Goal: Information Seeking & Learning: Find specific fact

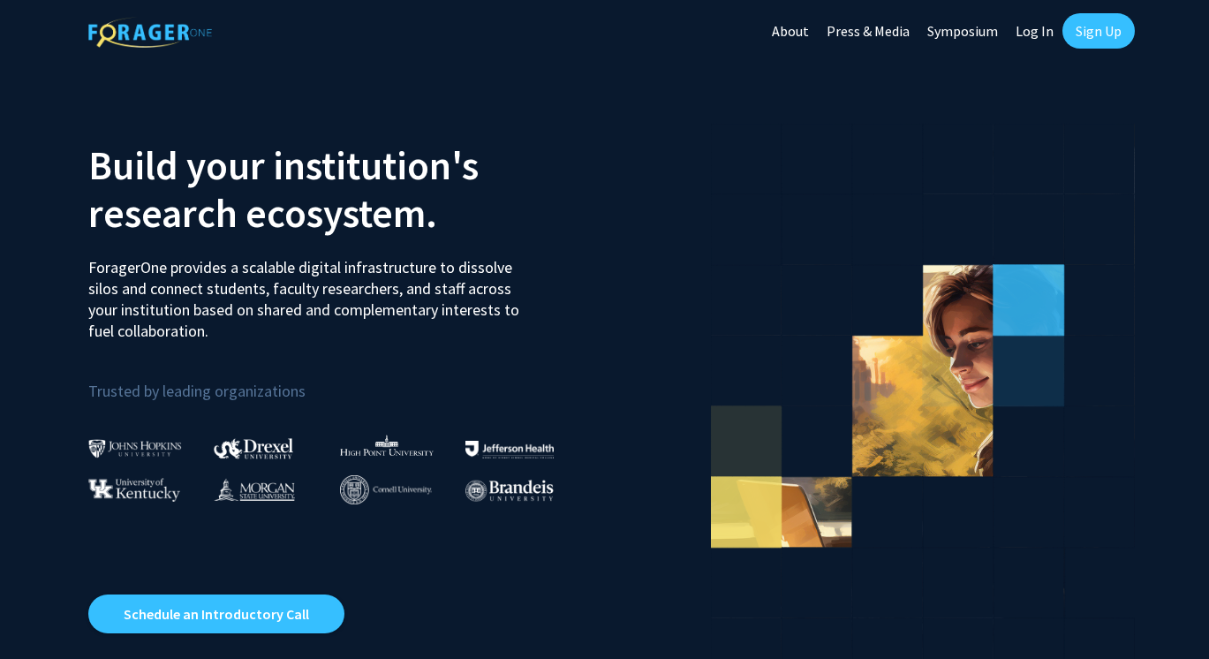
click at [1028, 36] on link "Log In" at bounding box center [1035, 31] width 56 height 62
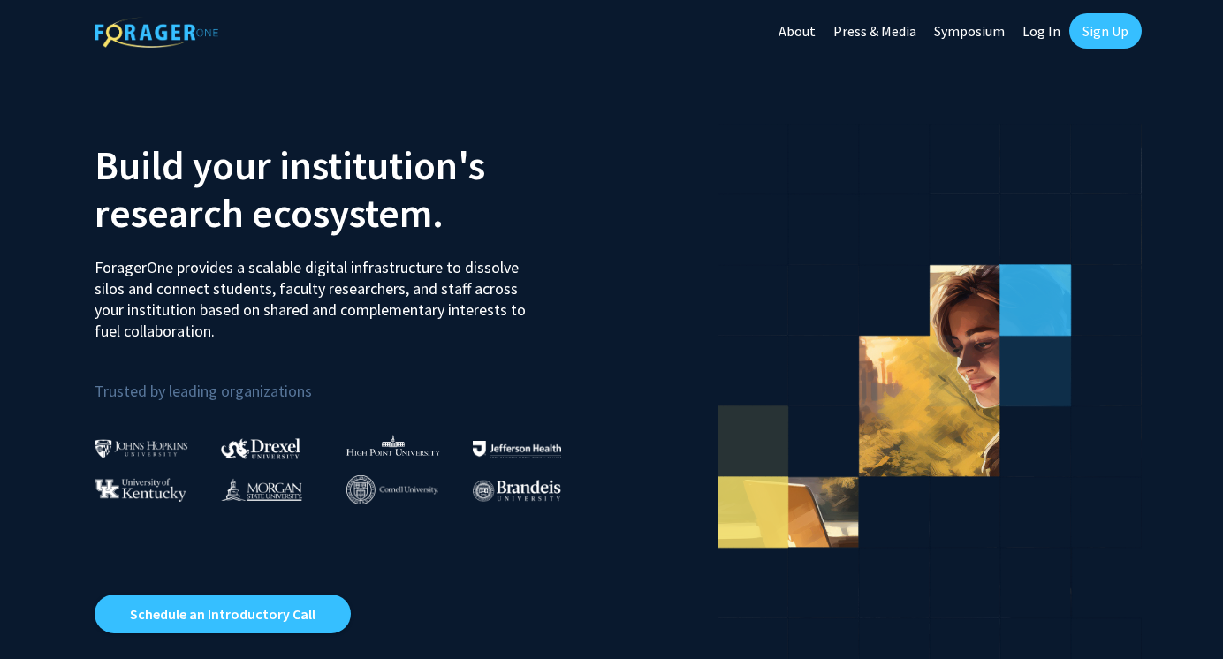
select select
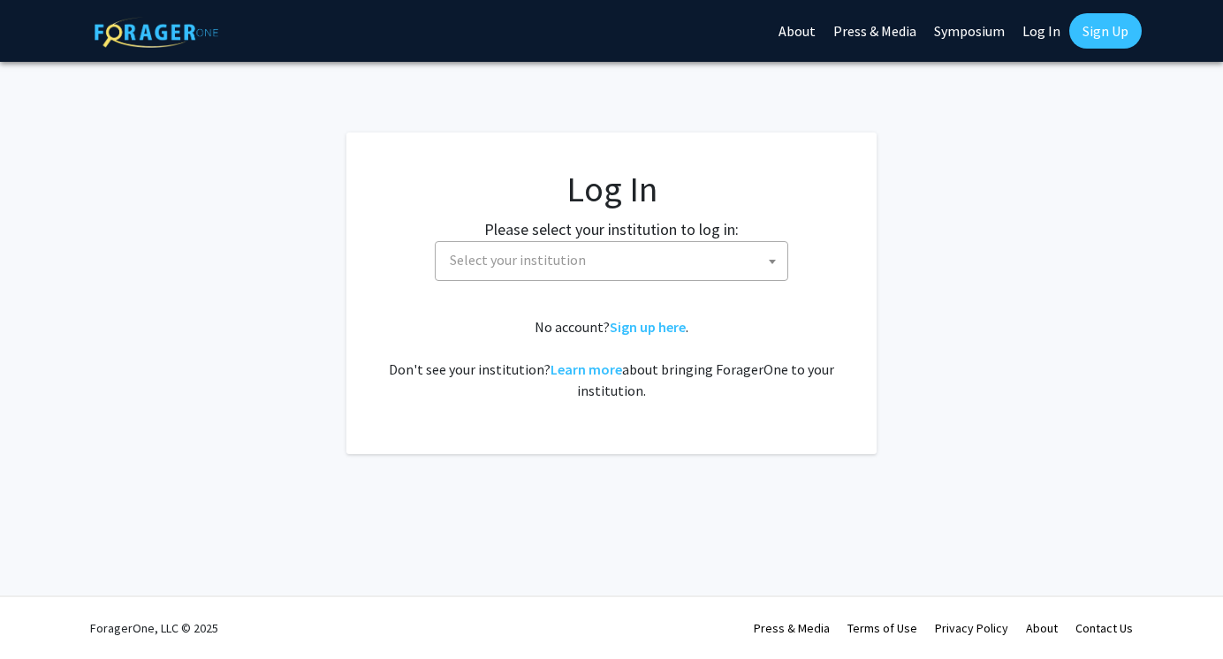
click at [635, 295] on fg-card-body "Log In Please select your institution to log in: [GEOGRAPHIC_DATA] [GEOGRAPHIC_…" at bounding box center [611, 293] width 459 height 251
click at [649, 282] on fg-card-body "Log In Please select your institution to log in: [GEOGRAPHIC_DATA] [GEOGRAPHIC_…" at bounding box center [611, 293] width 459 height 251
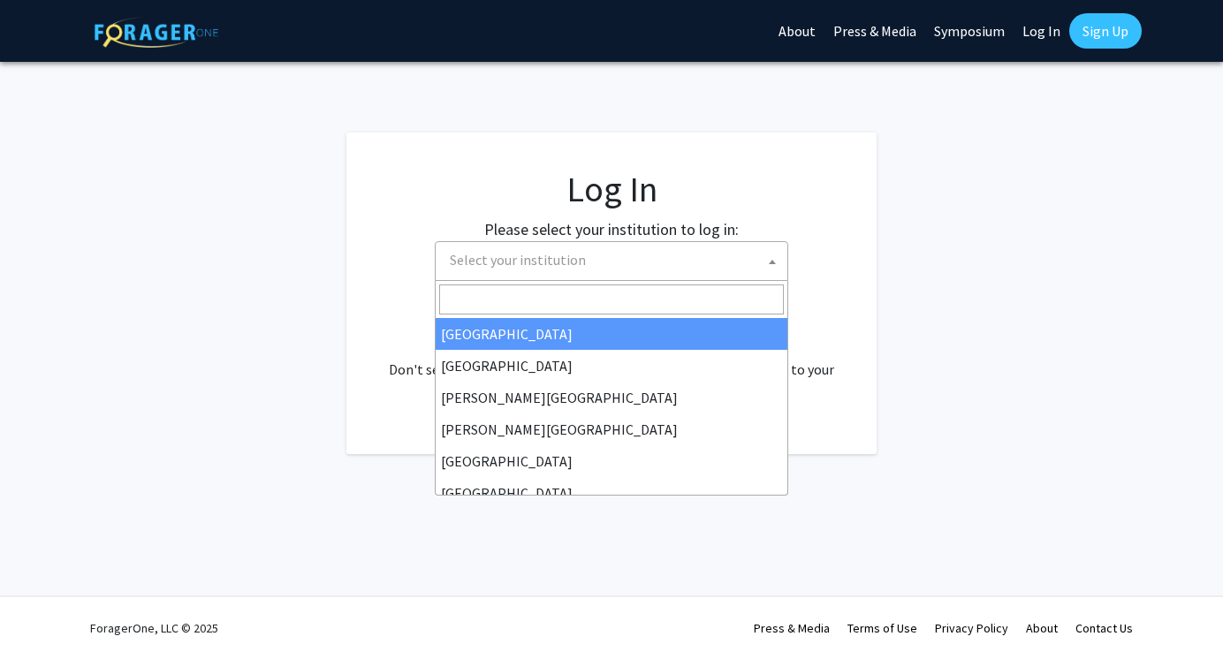
click at [661, 270] on span "Select your institution" at bounding box center [615, 260] width 345 height 36
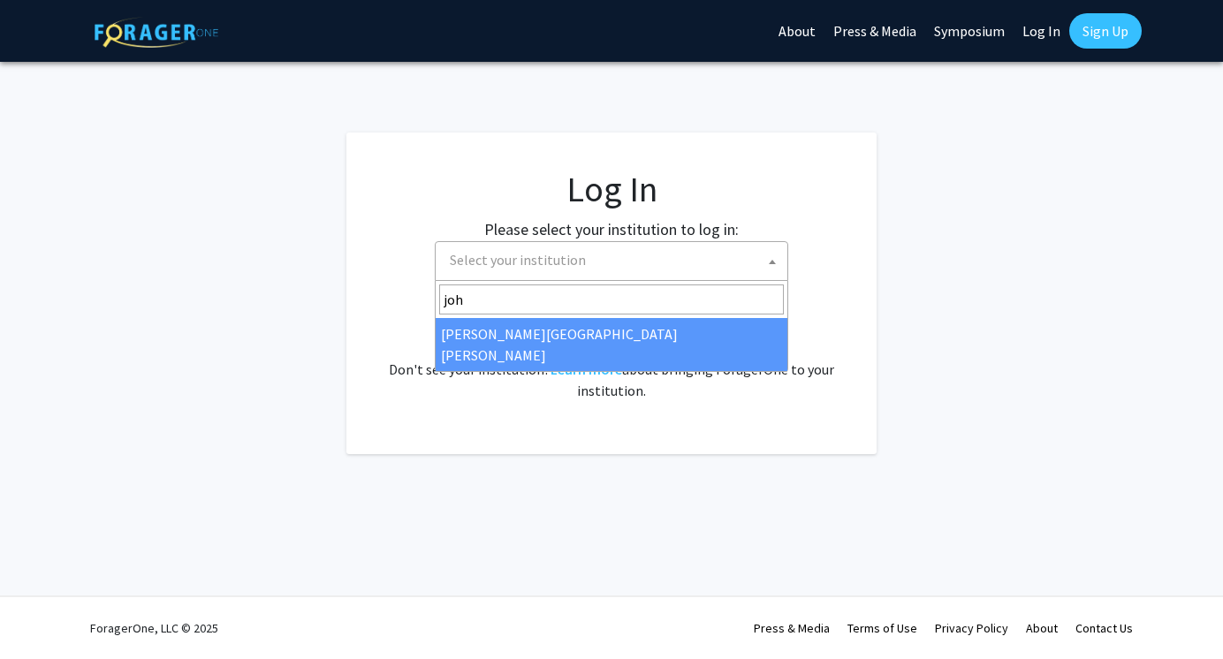
type input "[PERSON_NAME]"
select select "1"
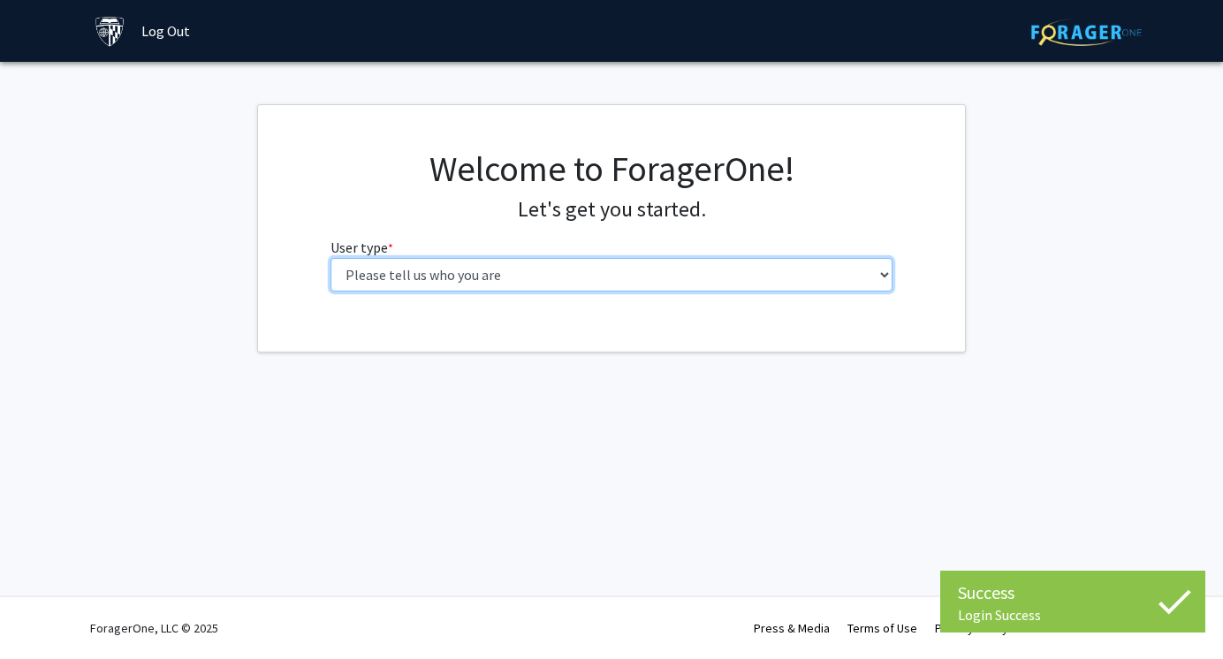
click at [671, 276] on select "Please tell us who you are Undergraduate Student Master's Student Doctoral Cand…" at bounding box center [611, 275] width 563 height 34
select select "1: undergrad"
click at [330, 258] on select "Please tell us who you are Undergraduate Student Master's Student Doctoral Cand…" at bounding box center [611, 275] width 563 height 34
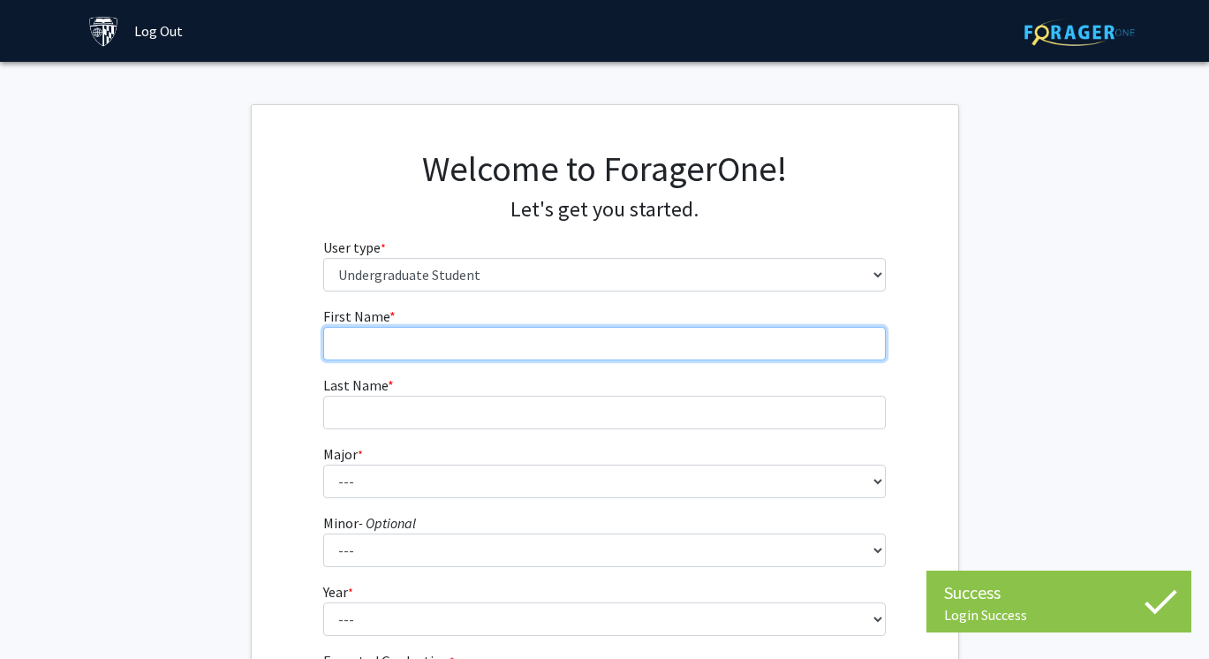
click at [613, 352] on input "First Name * required" at bounding box center [604, 344] width 563 height 34
type input "Yash"
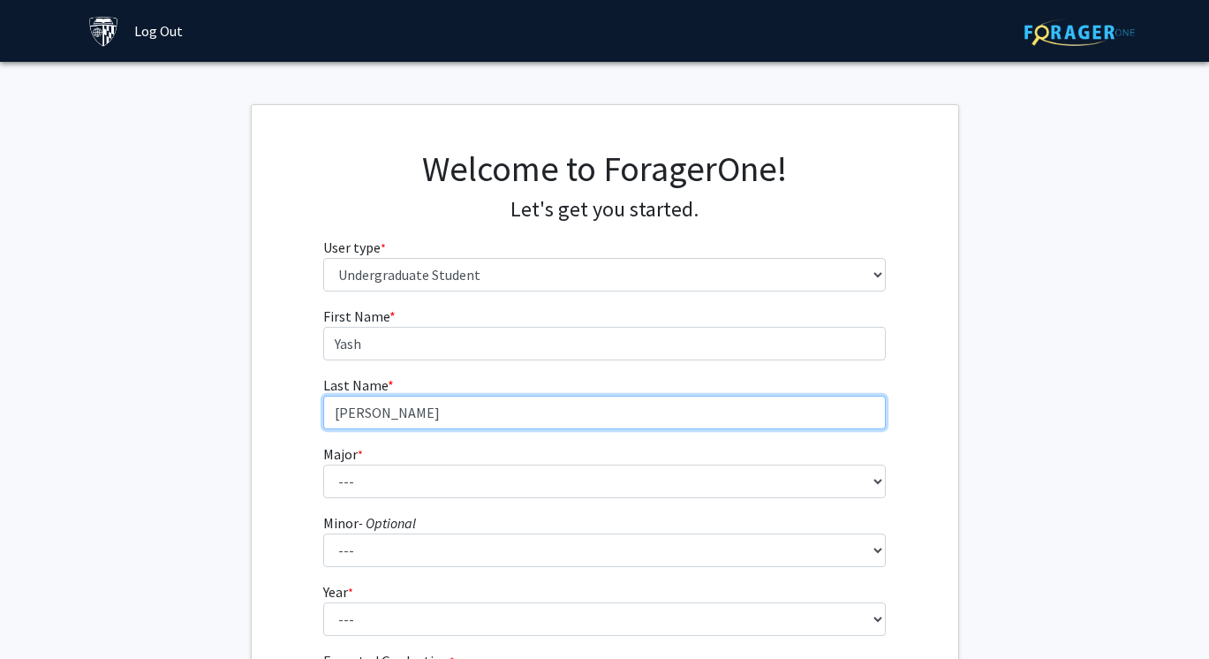
type input "[PERSON_NAME]"
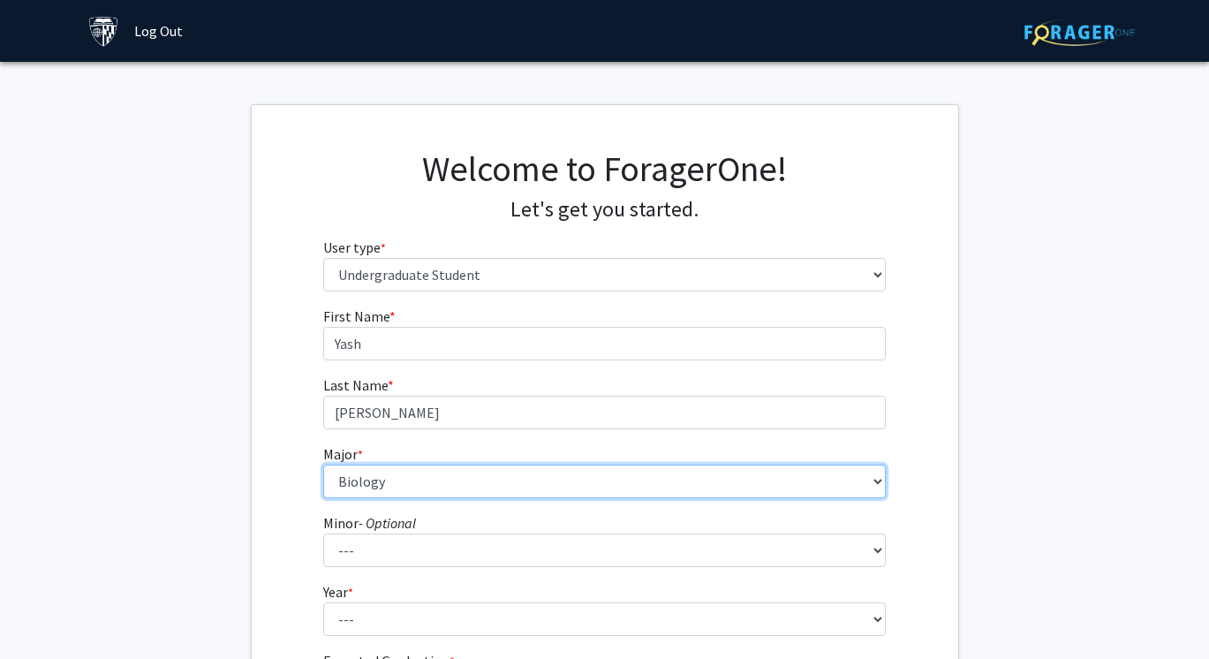
select select "7: 22"
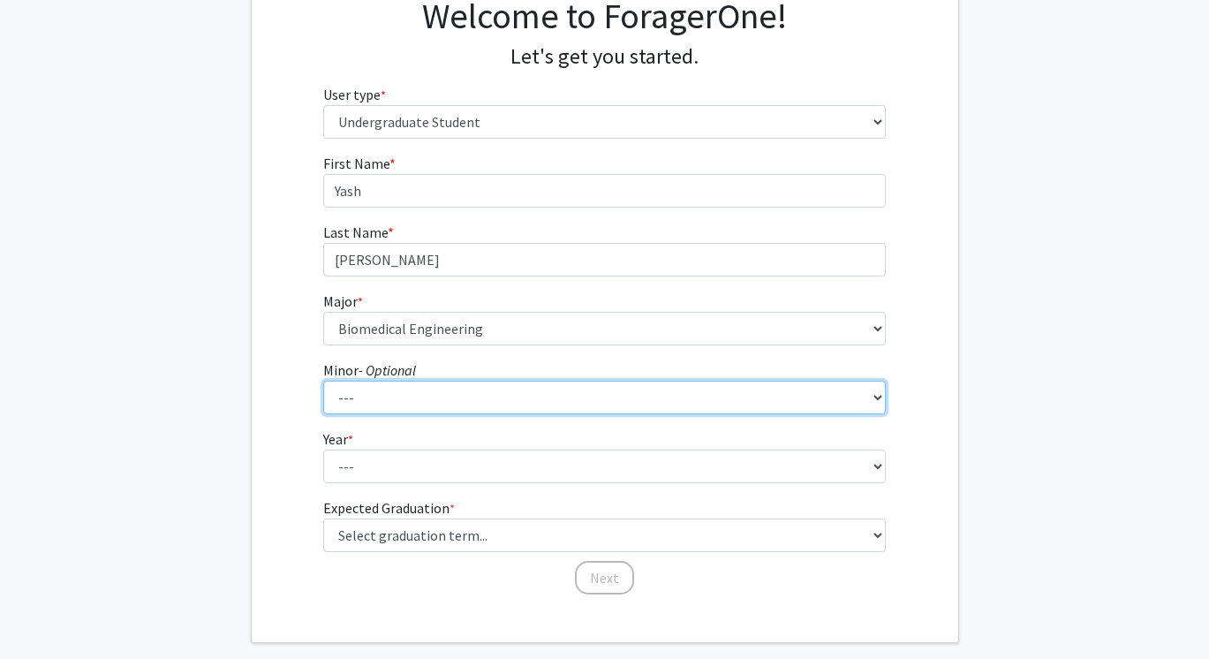
scroll to position [165, 0]
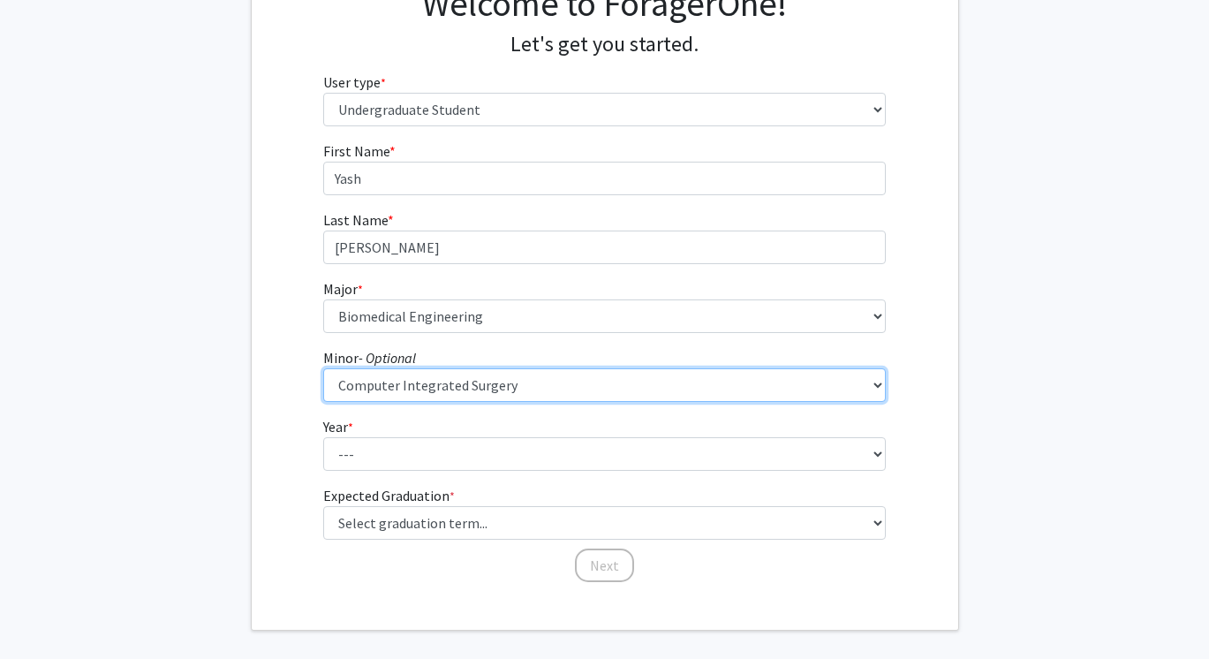
click at [516, 382] on select "--- Accounting and Financial Management Africana Studies Anthropology Applied M…" at bounding box center [604, 385] width 563 height 34
select select "0: null"
click at [323, 368] on select "--- Accounting and Financial Management Africana Studies Anthropology Applied M…" at bounding box center [604, 385] width 563 height 34
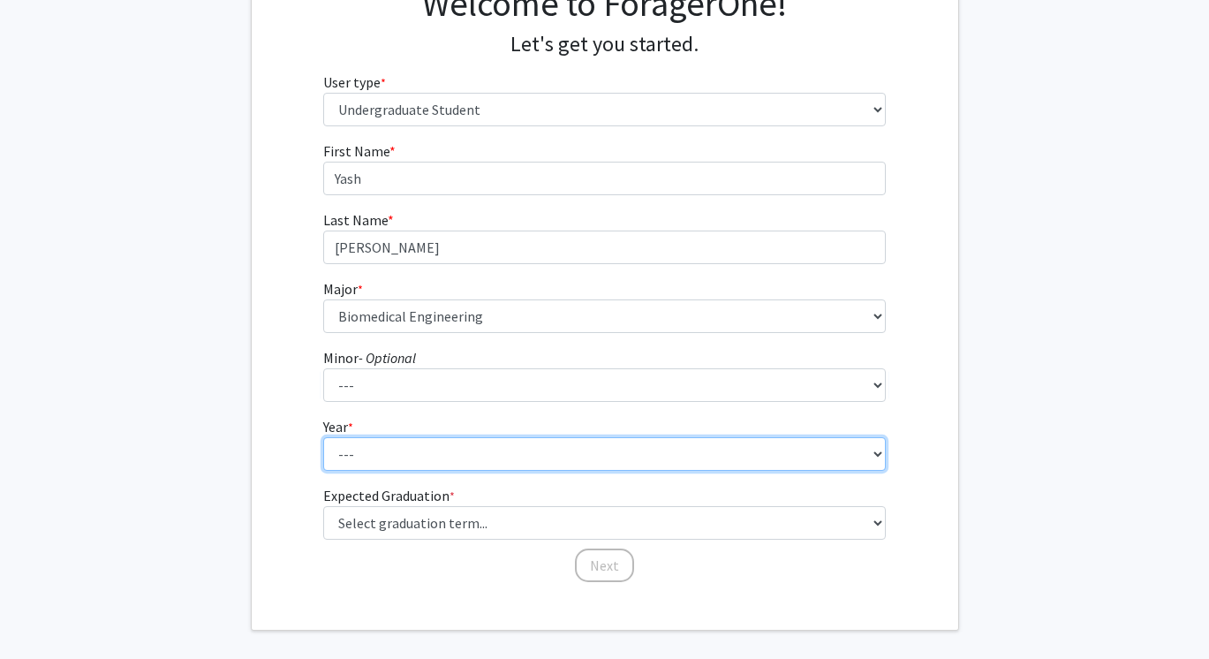
click at [405, 454] on select "--- First-year Sophomore Junior Senior Postbaccalaureate Certificate" at bounding box center [604, 454] width 563 height 34
select select "1: first-year"
click at [323, 437] on select "--- First-year Sophomore Junior Senior Postbaccalaureate Certificate" at bounding box center [604, 454] width 563 height 34
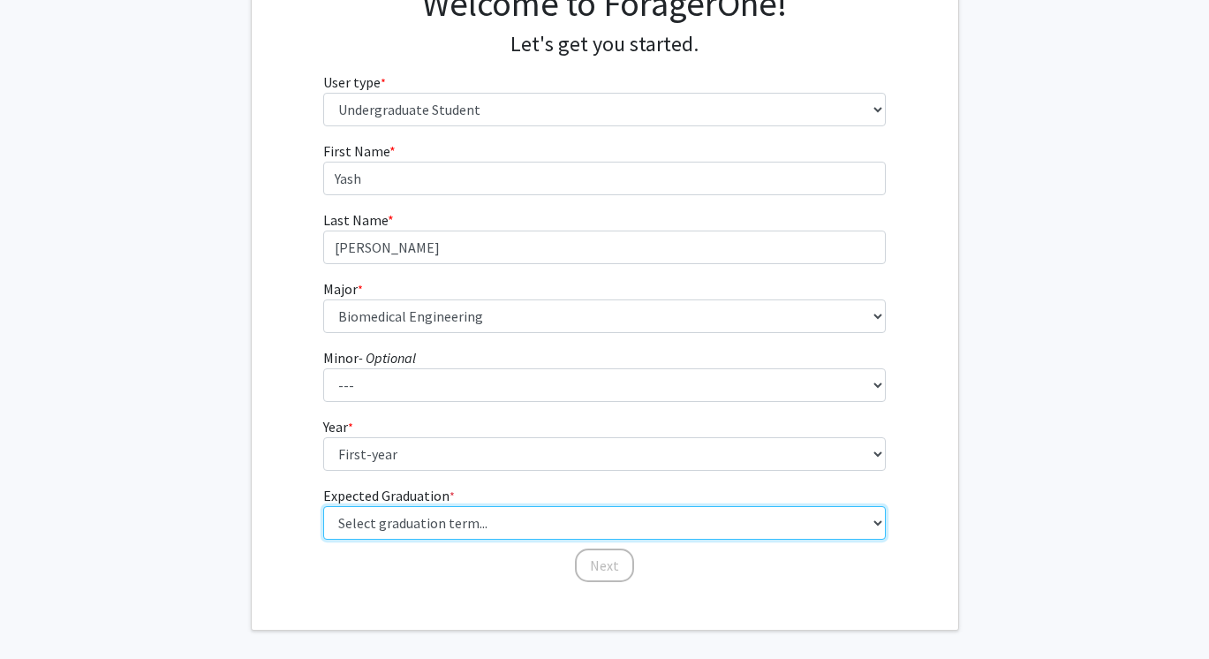
click at [392, 517] on select "Select graduation term... Spring 2025 Summer 2025 Fall 2025 Winter 2025 Spring …" at bounding box center [604, 523] width 563 height 34
select select "17: spring_2029"
click at [323, 506] on select "Select graduation term... Spring 2025 Summer 2025 Fall 2025 Winter 2025 Spring …" at bounding box center [604, 523] width 563 height 34
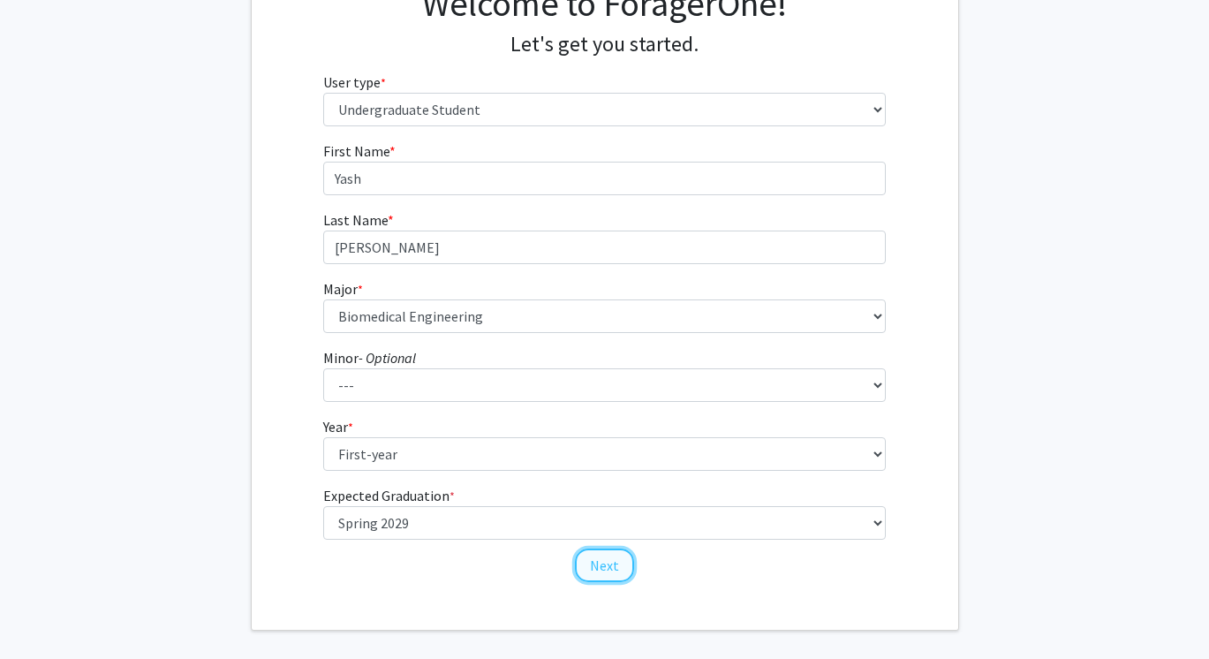
click at [589, 563] on button "Next" at bounding box center [604, 566] width 59 height 34
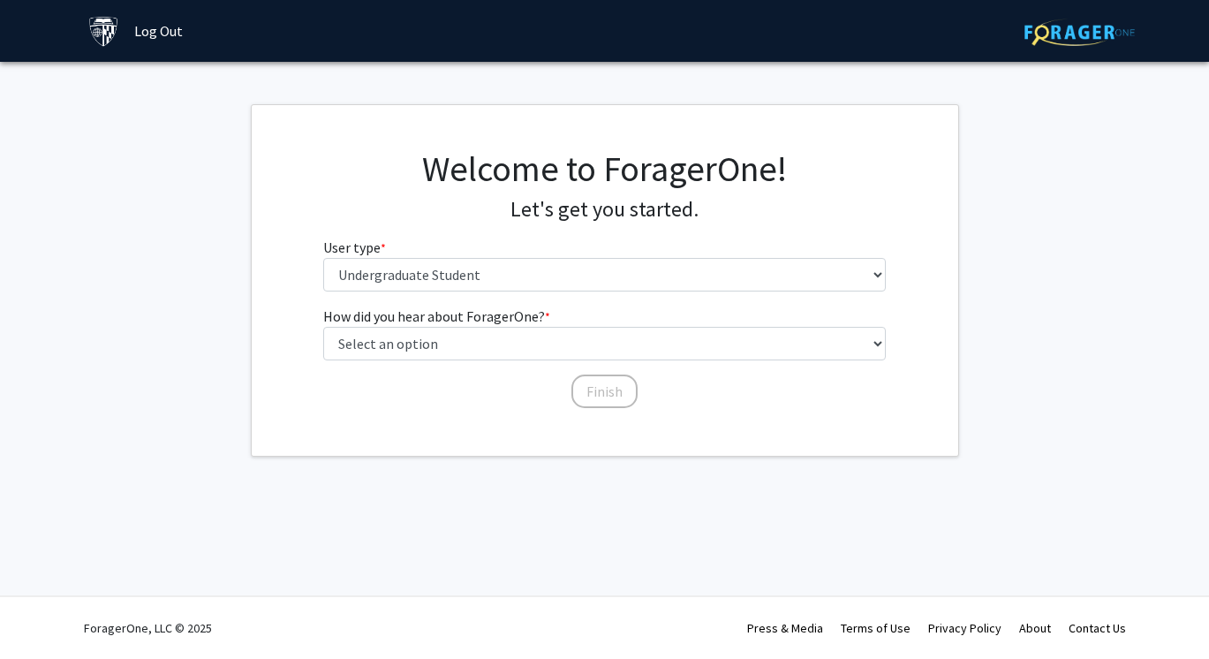
scroll to position [0, 0]
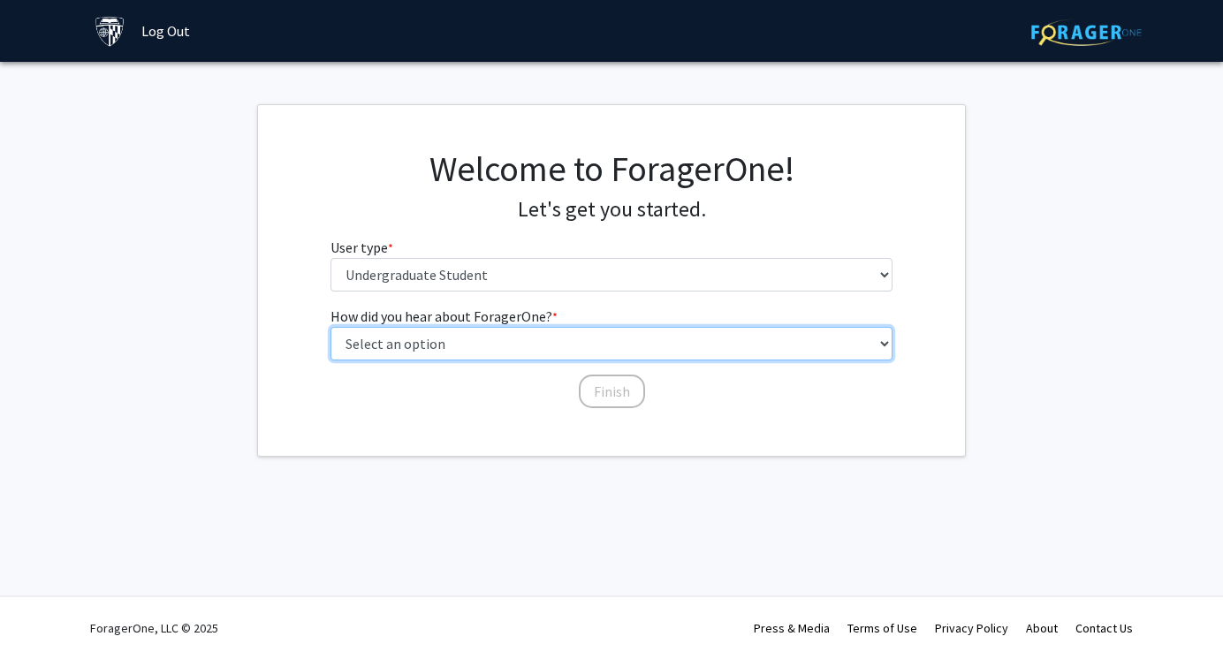
click at [548, 339] on select "Select an option Peer/student recommendation Faculty/staff recommendation Unive…" at bounding box center [611, 344] width 563 height 34
select select "2: faculty_recommendation"
click at [330, 327] on select "Select an option Peer/student recommendation Faculty/staff recommendation Unive…" at bounding box center [611, 344] width 563 height 34
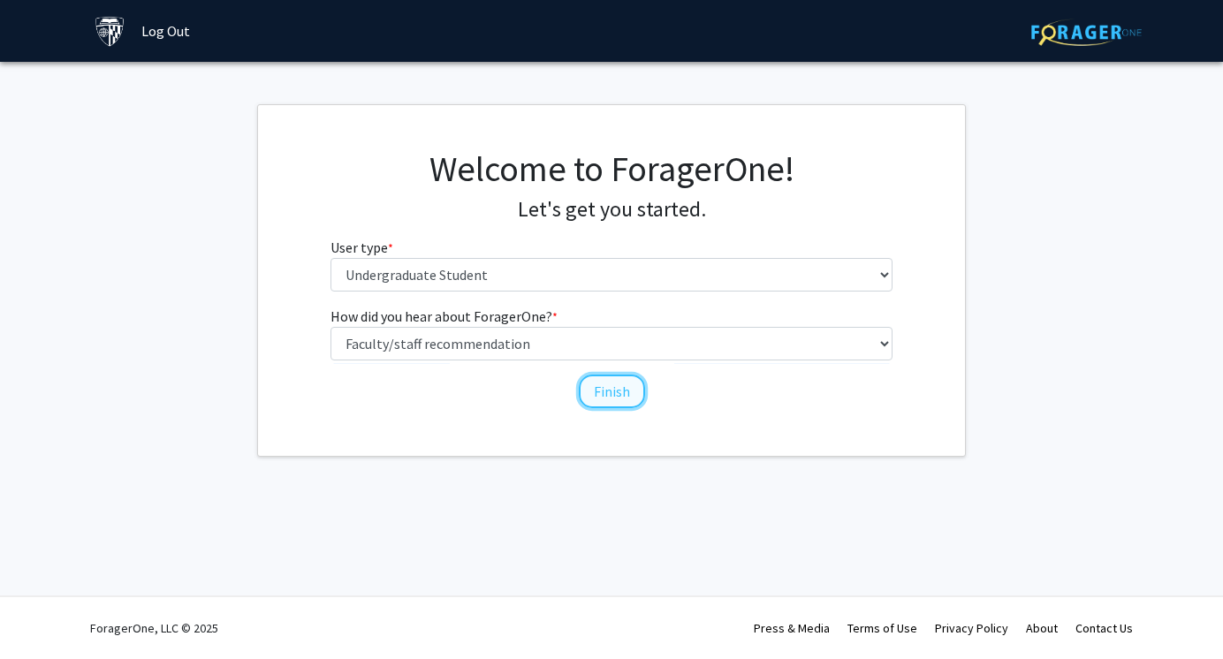
click at [606, 389] on button "Finish" at bounding box center [612, 392] width 66 height 34
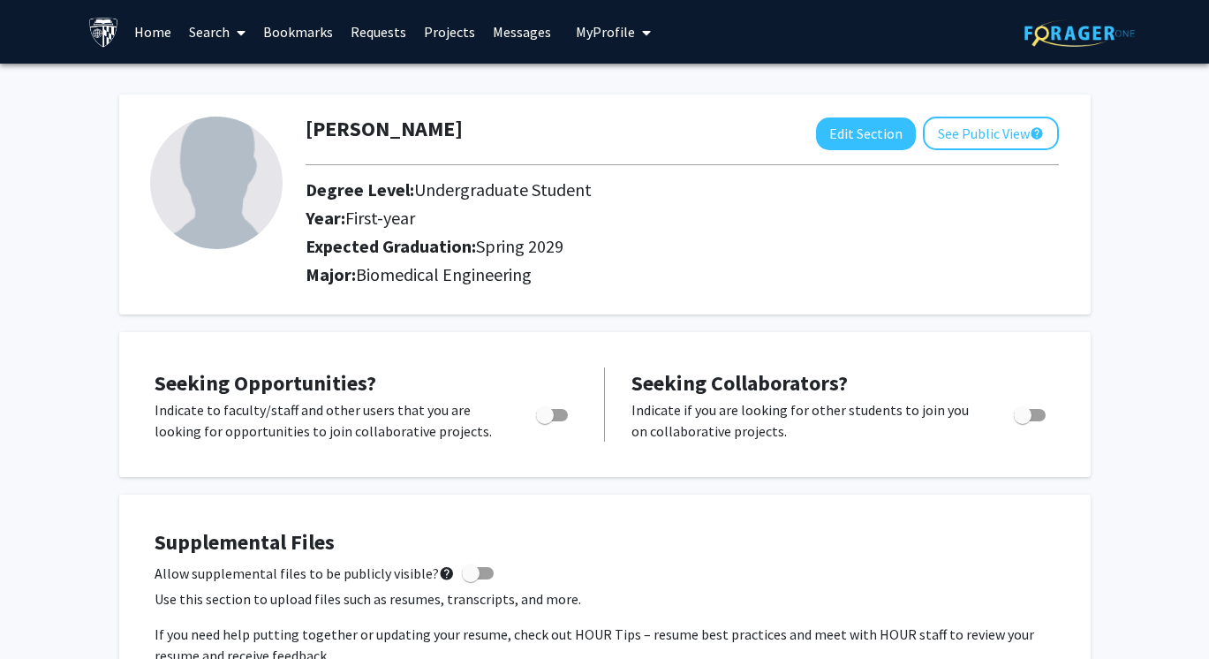
click at [219, 27] on link "Search" at bounding box center [217, 32] width 74 height 62
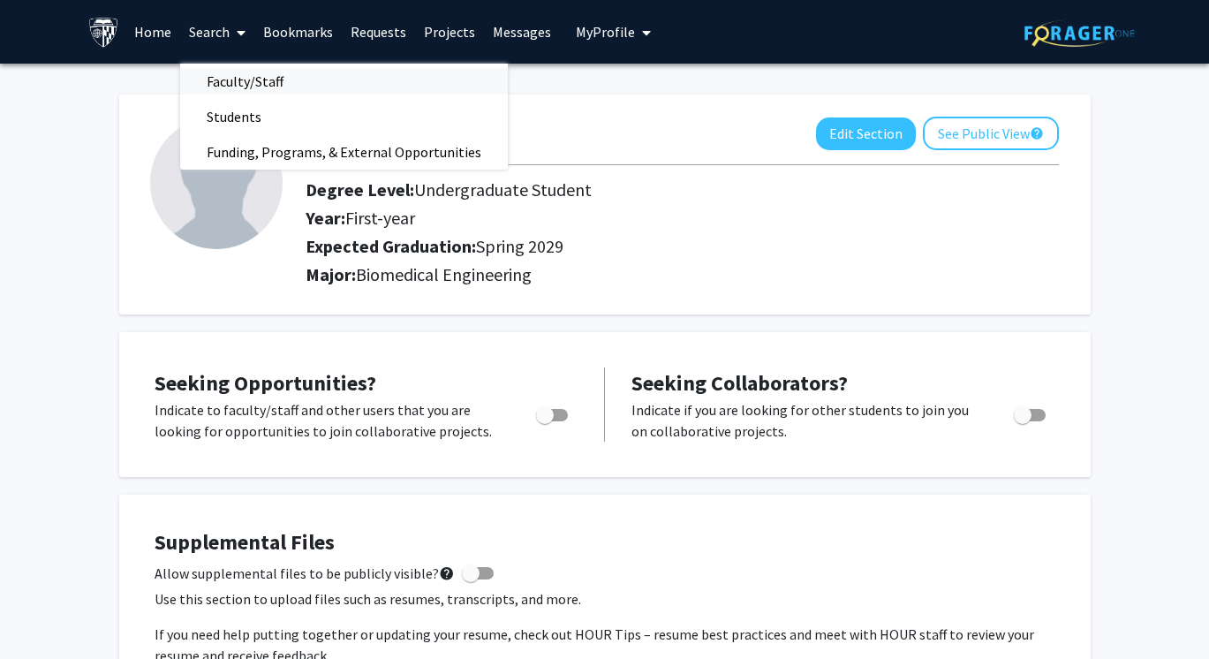
click at [212, 80] on span "Faculty/Staff" at bounding box center [245, 81] width 130 height 35
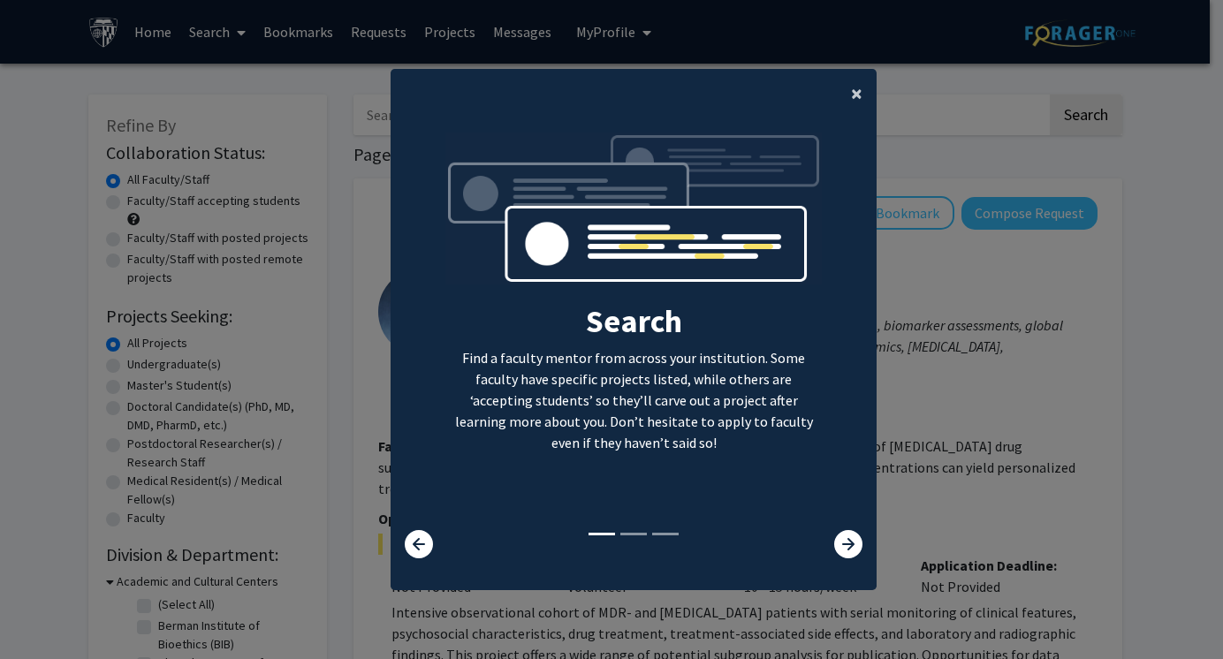
click at [856, 88] on button "×" at bounding box center [857, 93] width 40 height 49
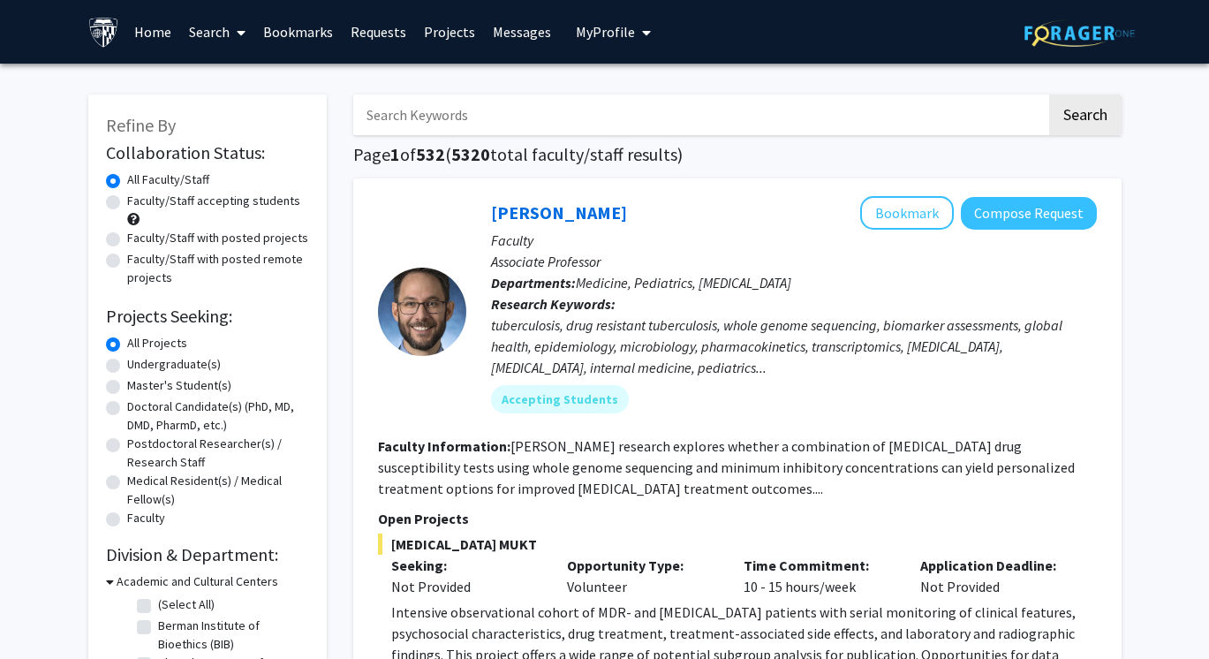
click at [469, 117] on input "Search Keywords" at bounding box center [699, 115] width 693 height 41
click at [1049, 95] on button "Search" at bounding box center [1085, 115] width 72 height 41
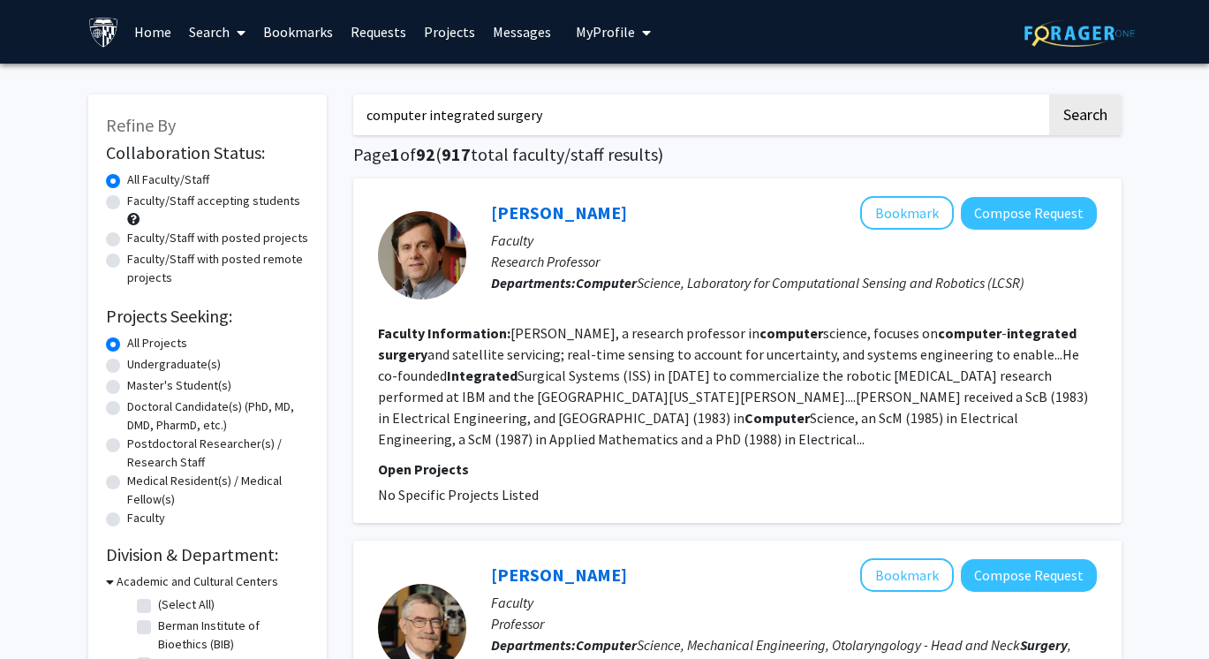
drag, startPoint x: 609, startPoint y: 116, endPoint x: 208, endPoint y: 89, distance: 401.1
click at [1049, 95] on button "Search" at bounding box center [1085, 115] width 72 height 41
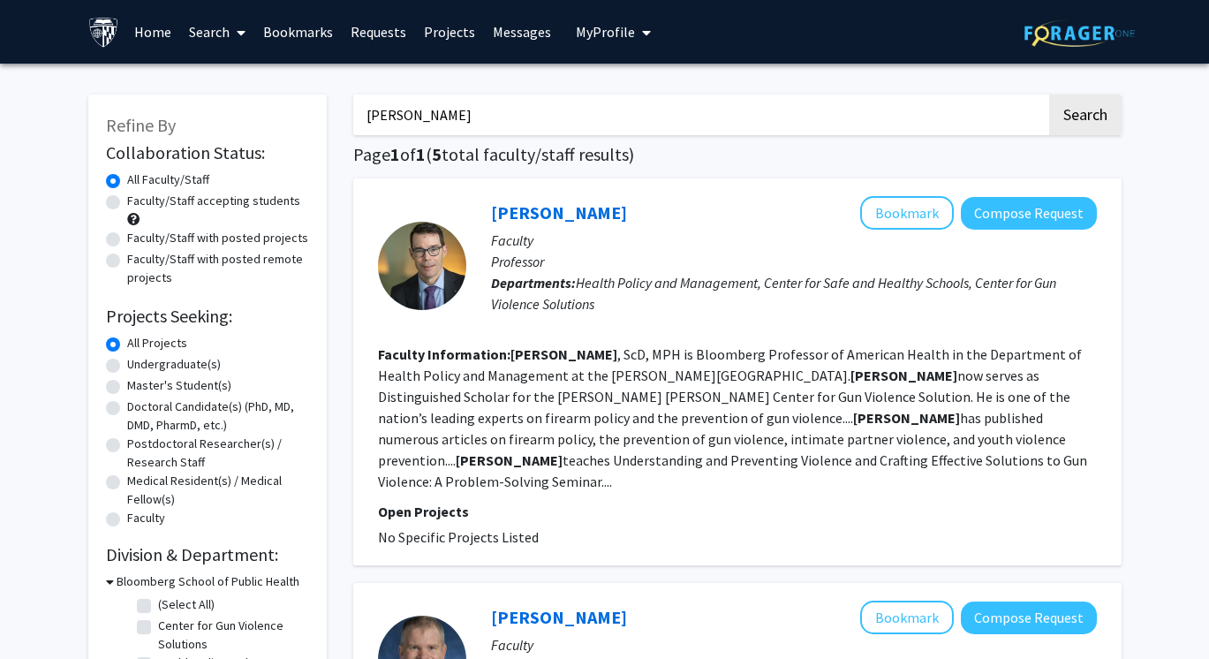
drag, startPoint x: 454, startPoint y: 125, endPoint x: 285, endPoint y: 97, distance: 170.9
type input "[MEDICAL_DATA]"
click at [1049, 95] on button "Search" at bounding box center [1085, 115] width 72 height 41
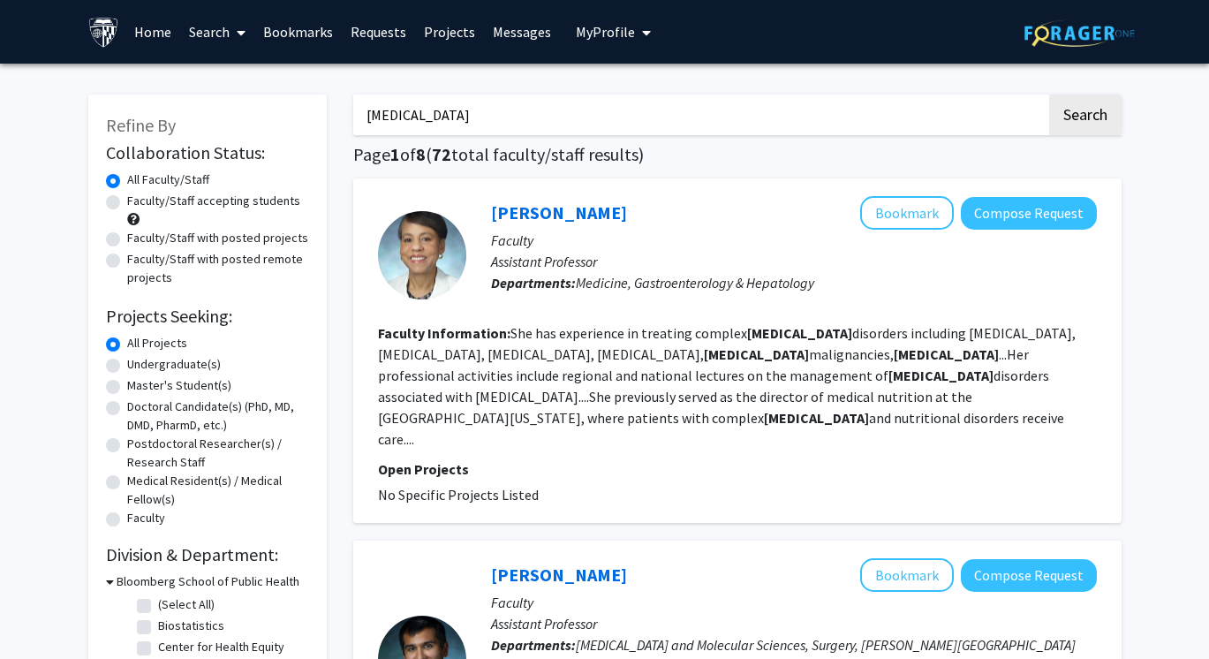
drag, startPoint x: 473, startPoint y: 112, endPoint x: 248, endPoint y: 77, distance: 227.2
click at [1049, 95] on button "Search" at bounding box center [1085, 115] width 72 height 41
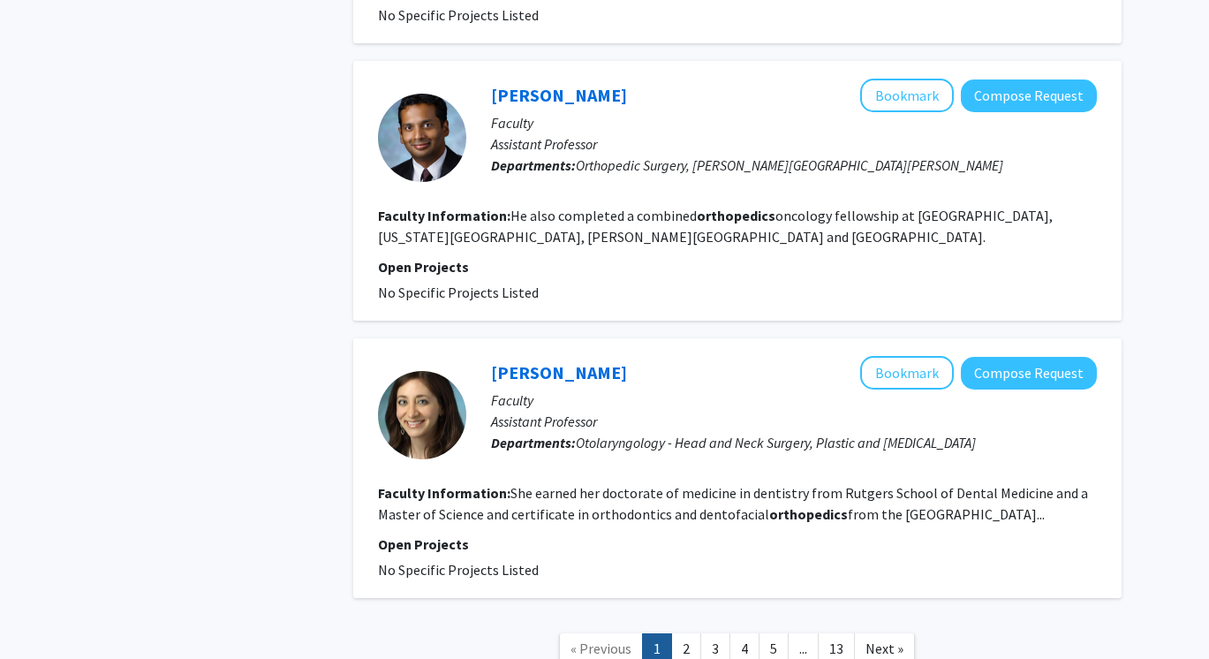
scroll to position [3403, 0]
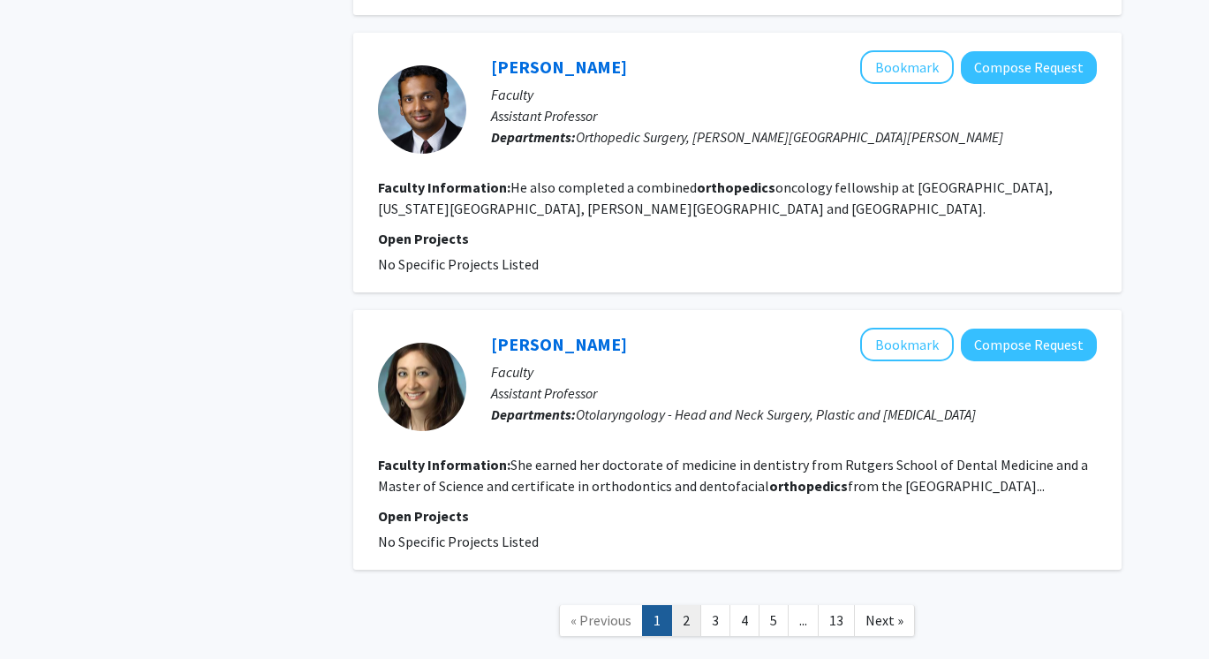
click at [692, 605] on link "2" at bounding box center [686, 620] width 30 height 31
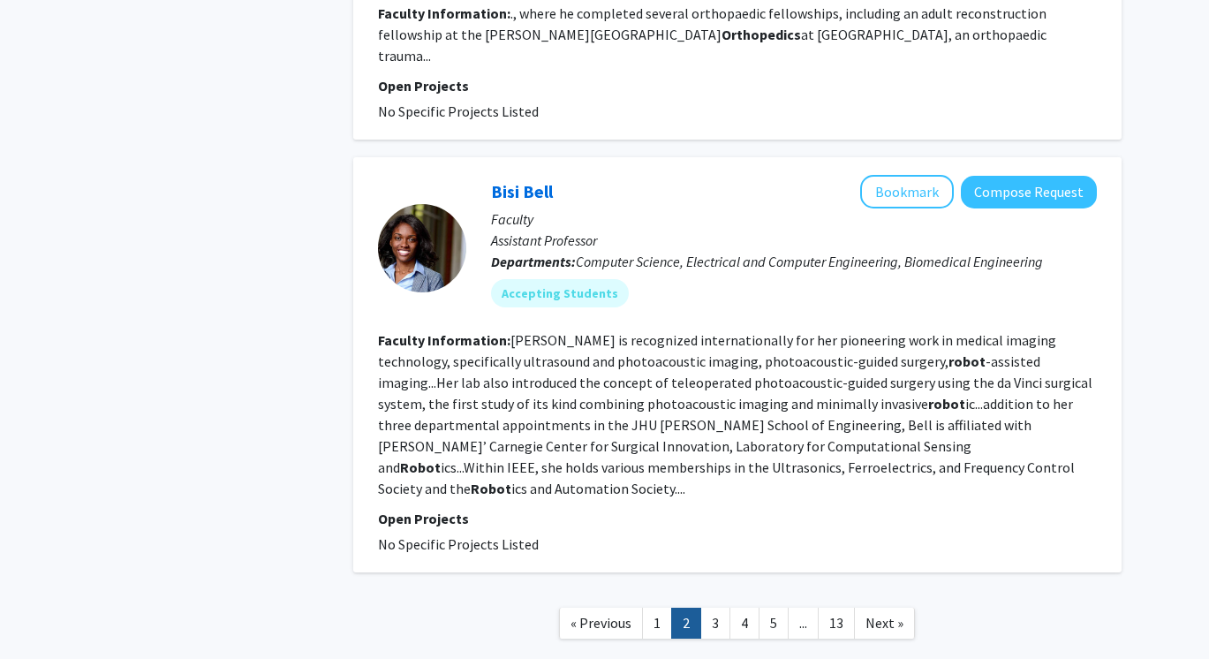
scroll to position [2888, 0]
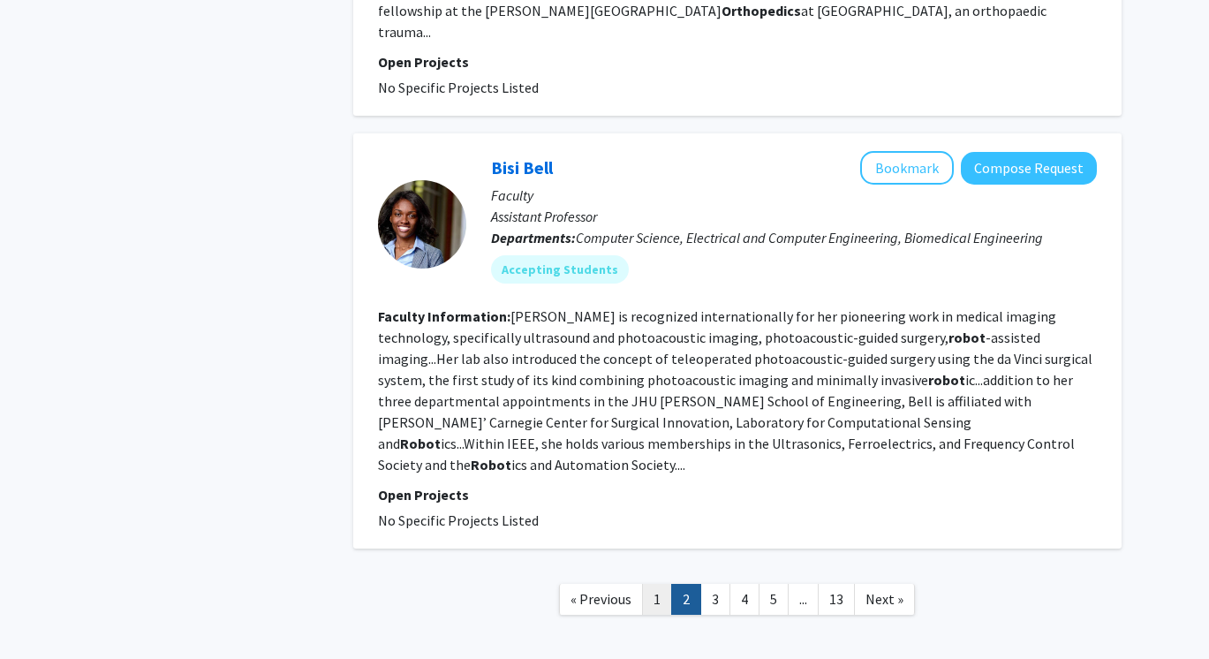
click at [665, 584] on link "1" at bounding box center [657, 599] width 30 height 31
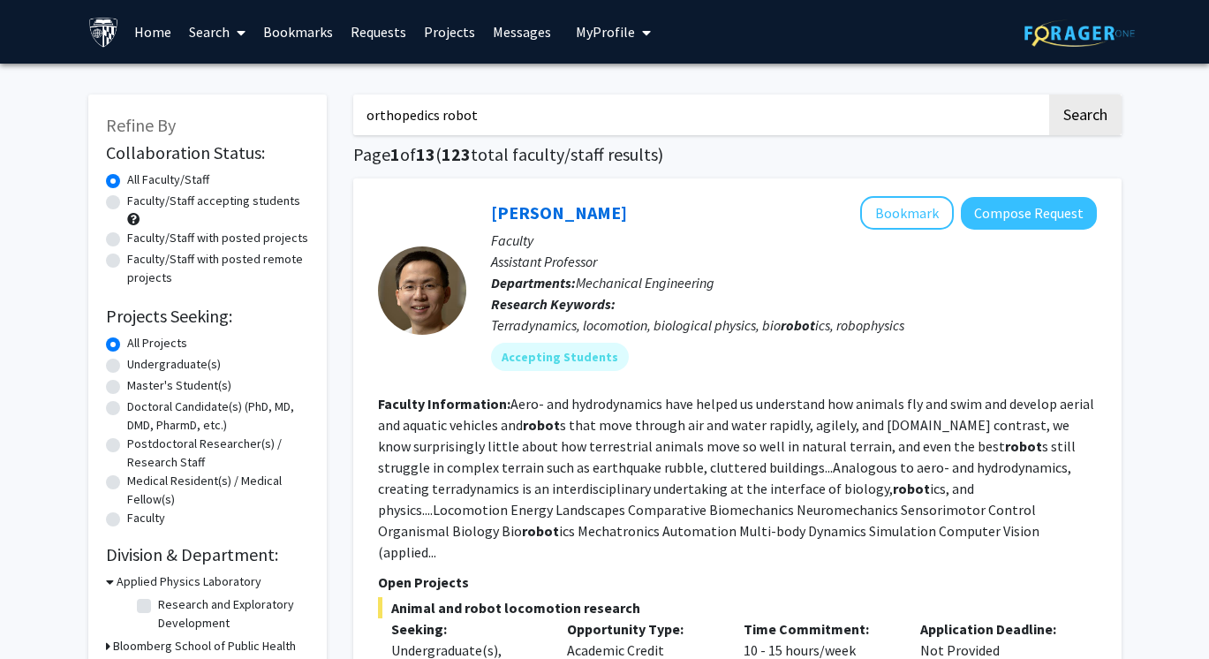
drag, startPoint x: 598, startPoint y: 110, endPoint x: 313, endPoint y: 95, distance: 285.7
type input "webster stayman"
click at [1049, 95] on button "Search" at bounding box center [1085, 115] width 72 height 41
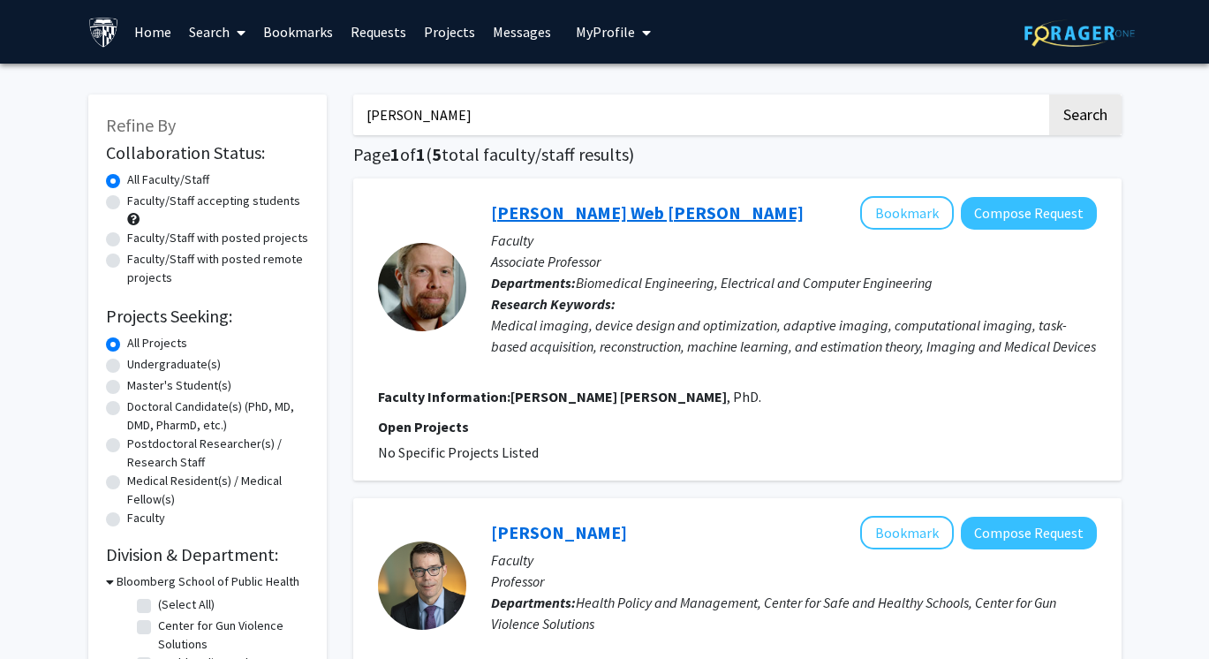
click at [563, 204] on link "J. Web Stayman" at bounding box center [647, 212] width 313 height 22
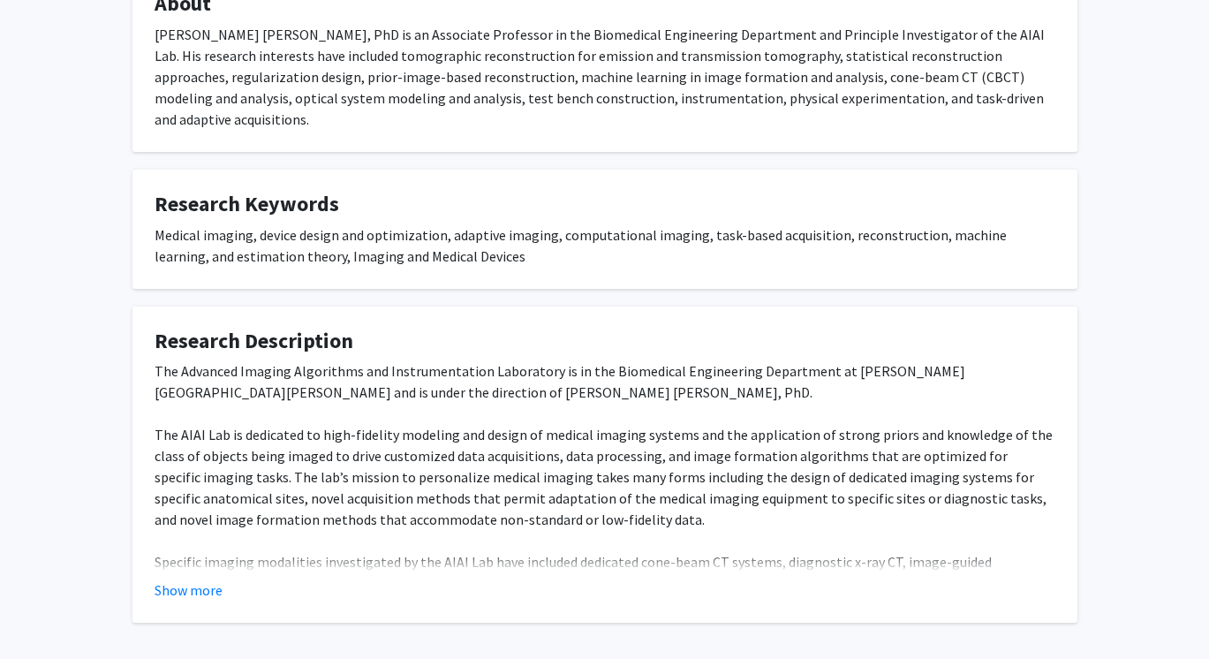
scroll to position [342, 0]
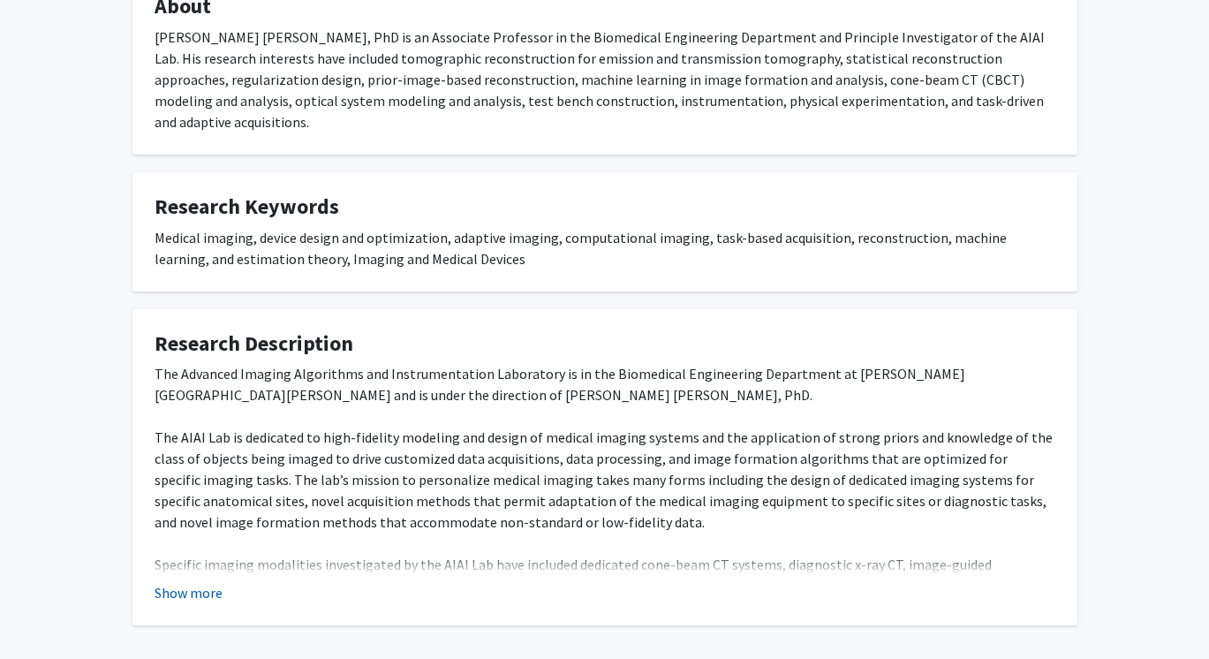
click at [190, 582] on button "Show more" at bounding box center [189, 592] width 68 height 21
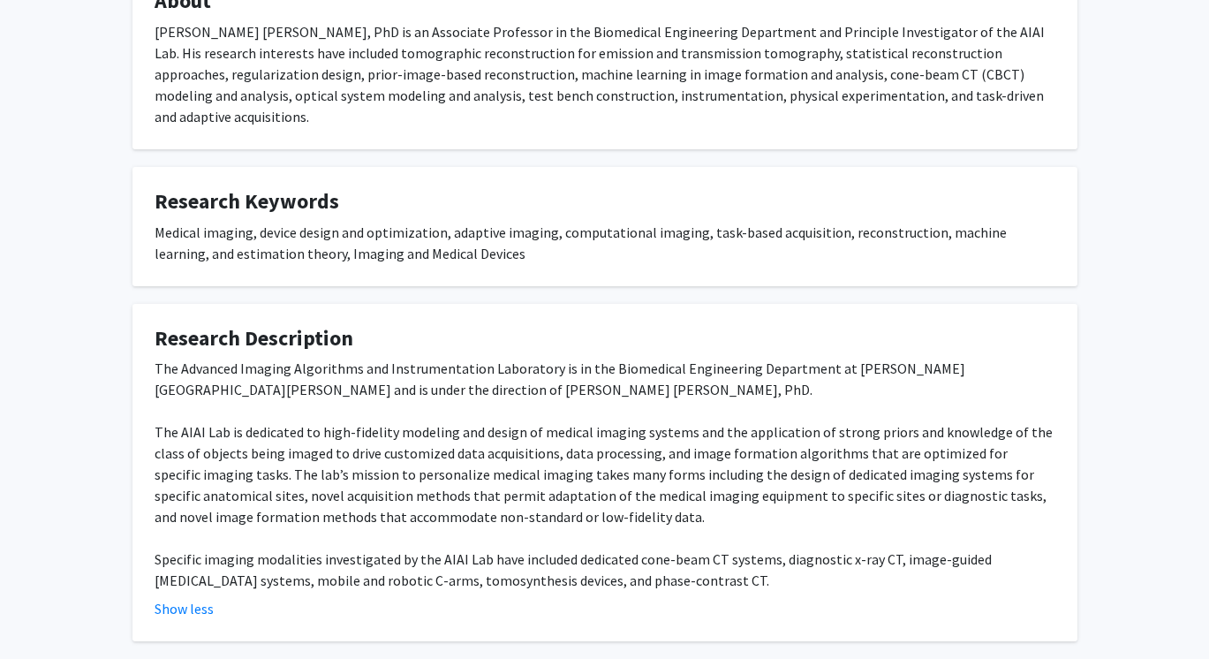
scroll to position [419, 0]
